Goal: Task Accomplishment & Management: Manage account settings

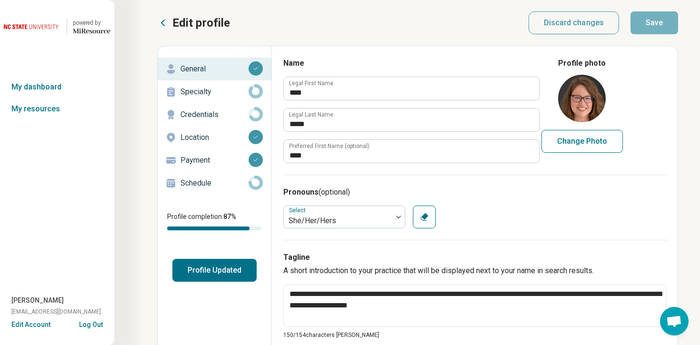
scroll to position [299, 0]
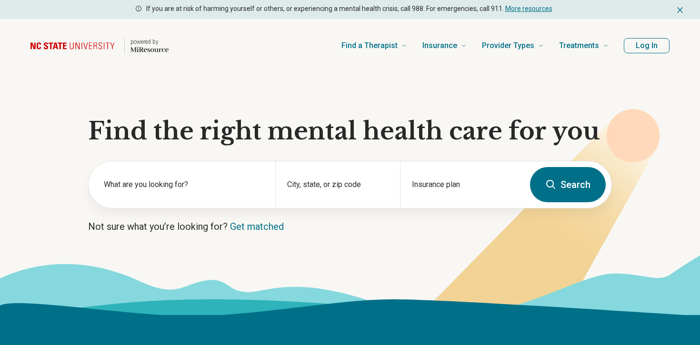
click at [640, 44] on button "Log In" at bounding box center [647, 45] width 46 height 15
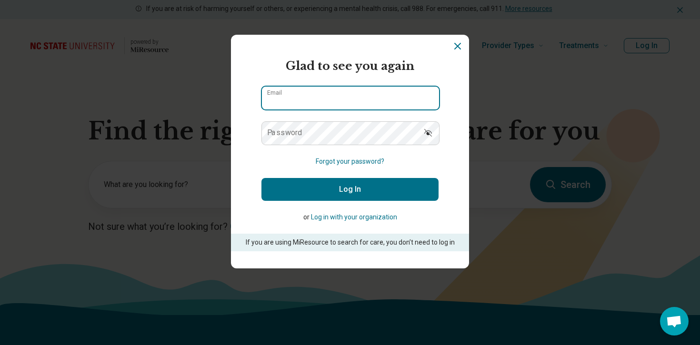
type input "**********"
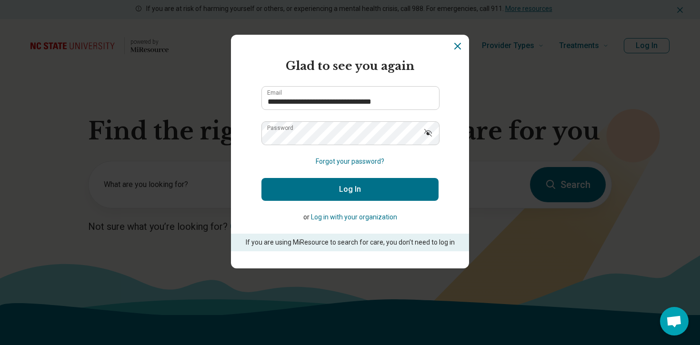
click at [361, 194] on button "Log In" at bounding box center [350, 189] width 177 height 23
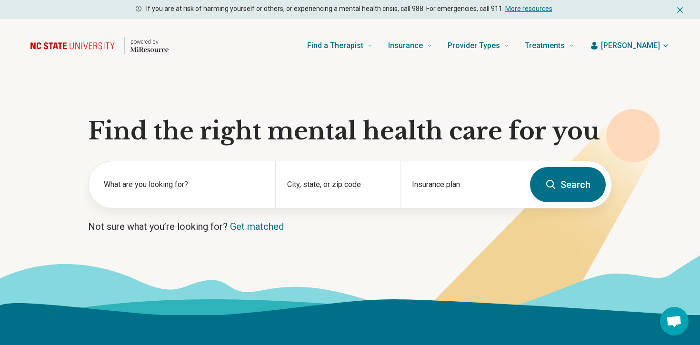
click at [647, 47] on span "[PERSON_NAME]" at bounding box center [630, 45] width 59 height 11
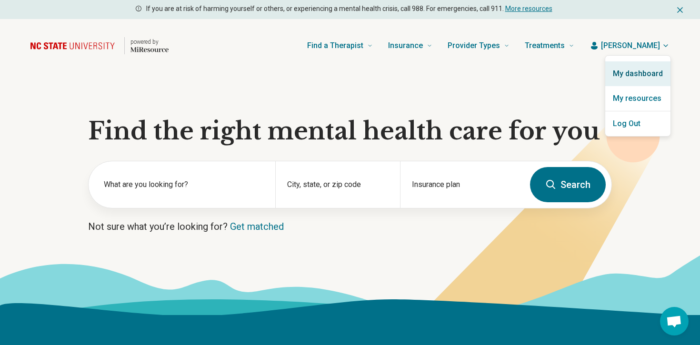
click at [645, 69] on link "My dashboard" at bounding box center [638, 73] width 65 height 25
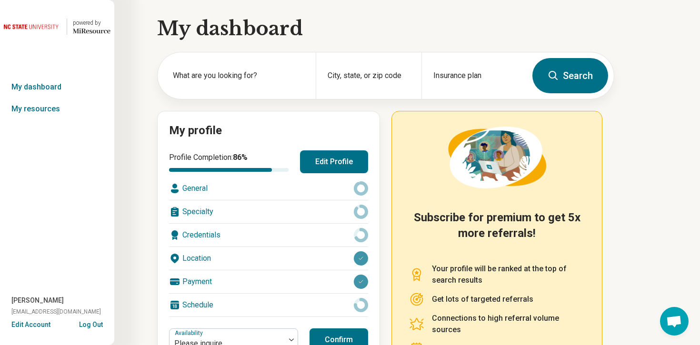
click at [280, 190] on div "General" at bounding box center [268, 188] width 199 height 23
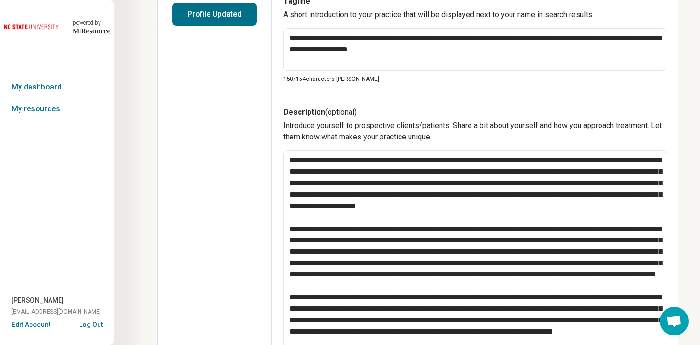
scroll to position [258, 0]
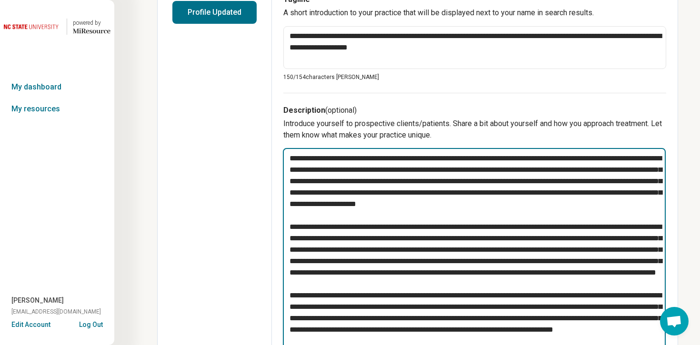
drag, startPoint x: 484, startPoint y: 273, endPoint x: 370, endPoint y: 257, distance: 115.0
click at [370, 257] on textarea at bounding box center [474, 272] width 383 height 249
drag, startPoint x: 507, startPoint y: 285, endPoint x: 248, endPoint y: 222, distance: 266.9
click at [248, 222] on div "**********" at bounding box center [417, 296] width 521 height 1017
drag, startPoint x: 509, startPoint y: 284, endPoint x: 514, endPoint y: 292, distance: 9.0
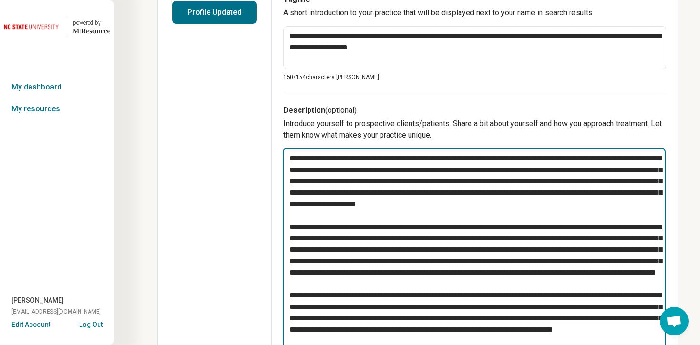
click at [514, 292] on textarea at bounding box center [474, 272] width 383 height 249
click at [425, 275] on textarea at bounding box center [474, 272] width 383 height 249
drag, startPoint x: 289, startPoint y: 228, endPoint x: 510, endPoint y: 280, distance: 227.1
click at [510, 280] on textarea at bounding box center [474, 272] width 383 height 249
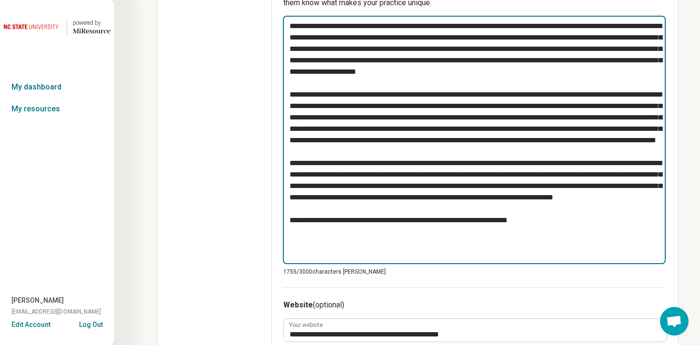
scroll to position [393, 0]
